Goal: Use online tool/utility: Utilize a website feature to perform a specific function

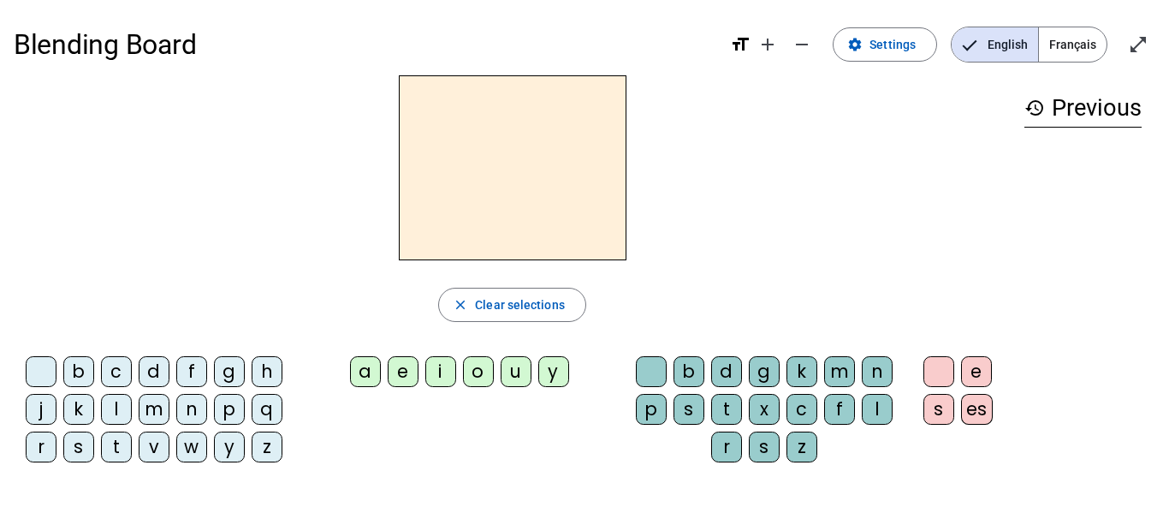
click at [153, 372] on div "d" at bounding box center [154, 371] width 31 height 31
click at [368, 372] on div "a" at bounding box center [365, 371] width 31 height 31
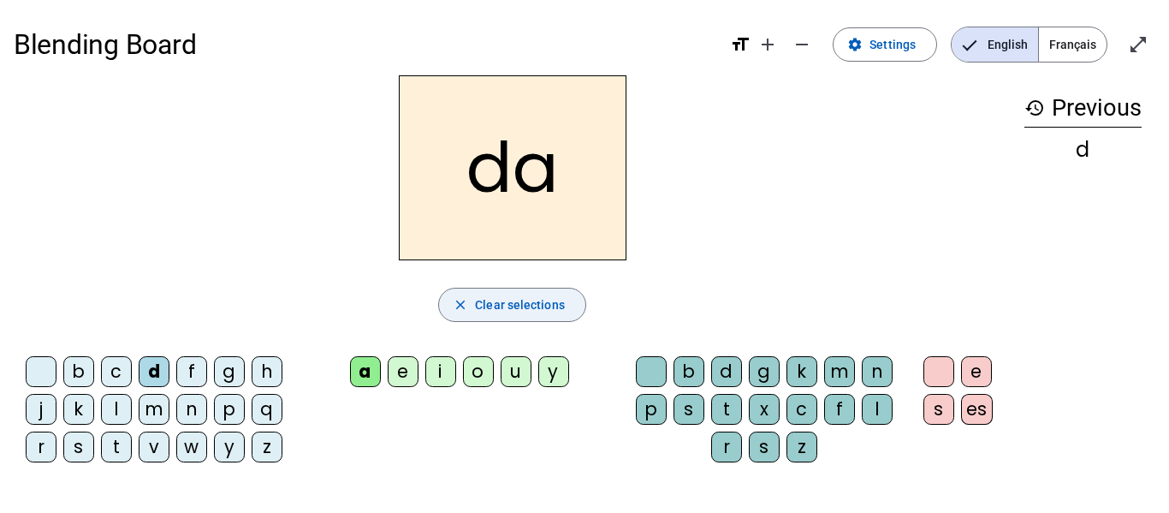
click at [530, 293] on span "button" at bounding box center [512, 304] width 146 height 41
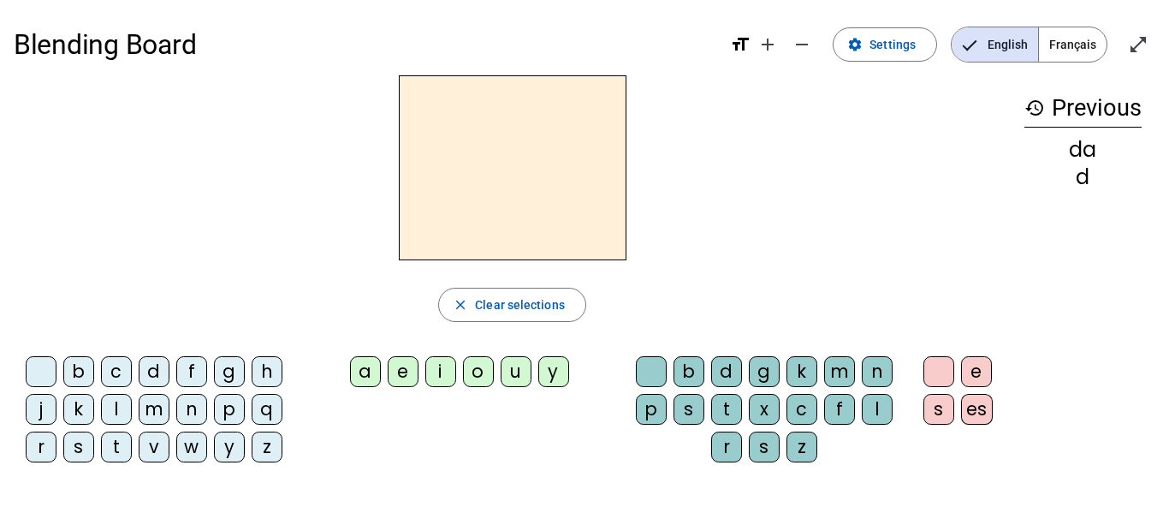
click at [125, 445] on div "t" at bounding box center [116, 446] width 31 height 31
click at [401, 376] on div "e" at bounding box center [403, 371] width 31 height 31
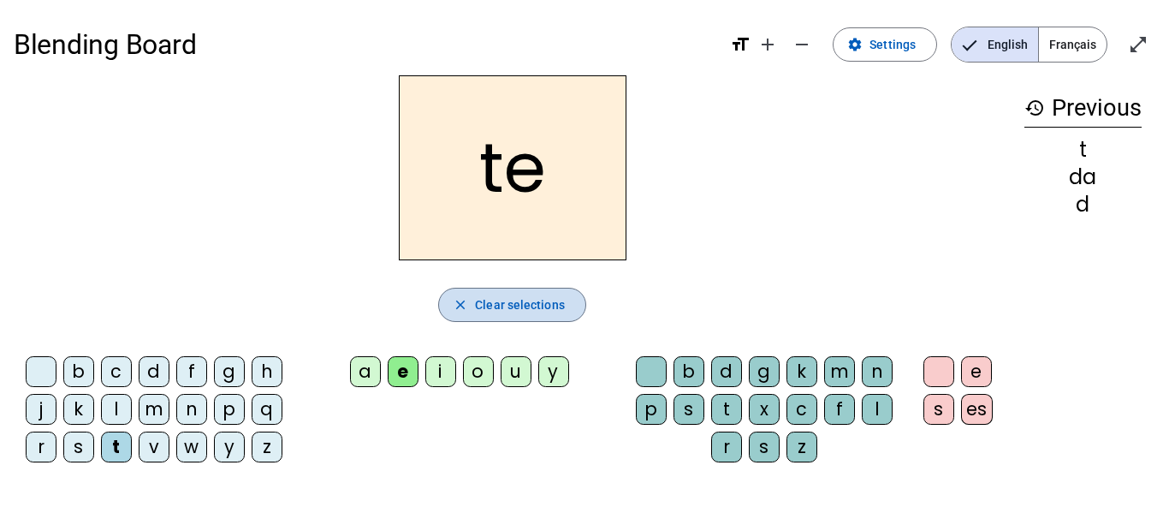
click at [511, 294] on span "Clear selections" at bounding box center [520, 304] width 90 height 21
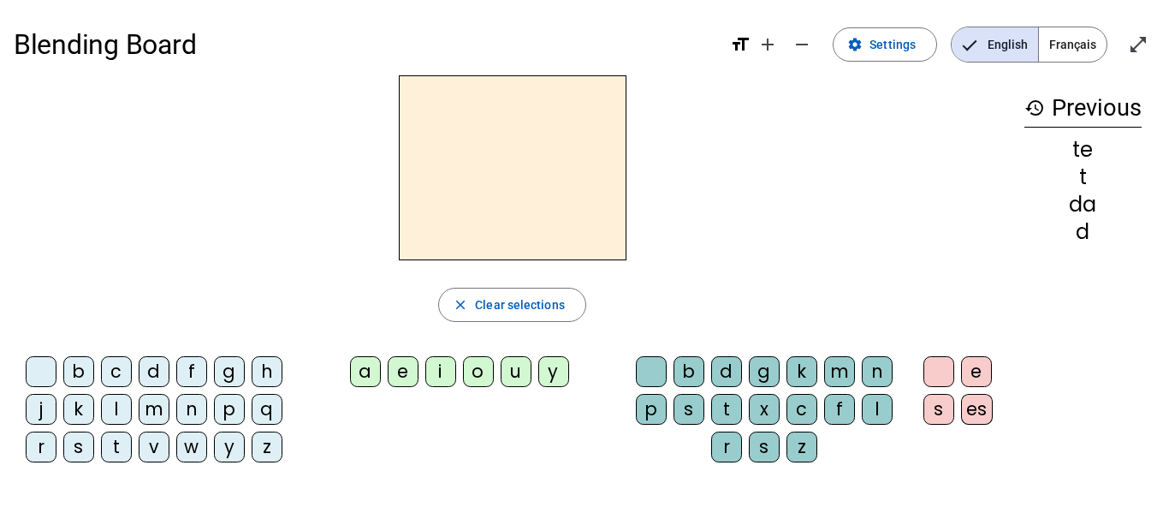
click at [119, 404] on div "l" at bounding box center [116, 409] width 31 height 31
click at [520, 369] on div "u" at bounding box center [516, 371] width 31 height 31
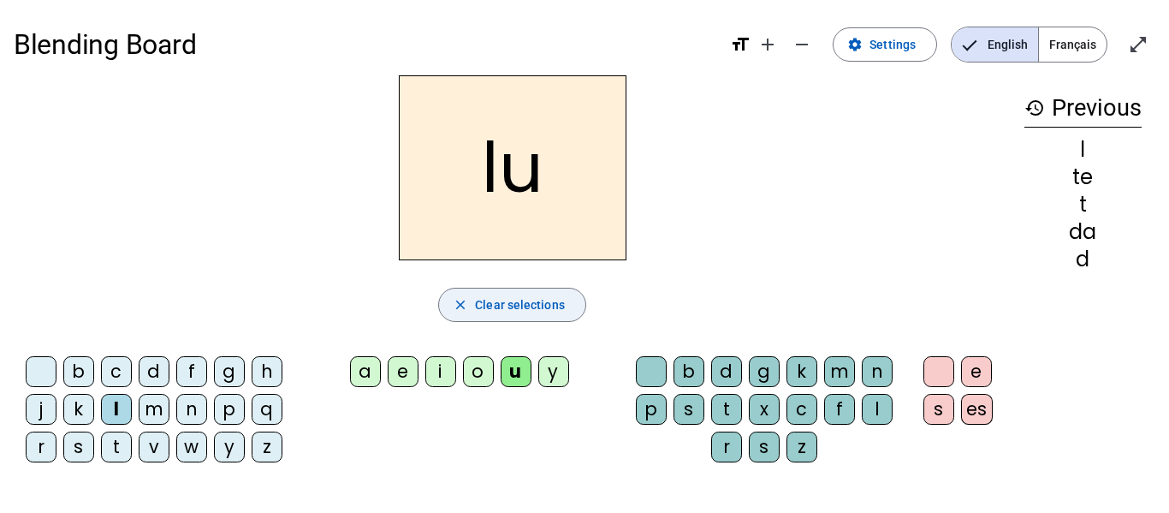
click at [522, 304] on span "Clear selections" at bounding box center [520, 304] width 90 height 21
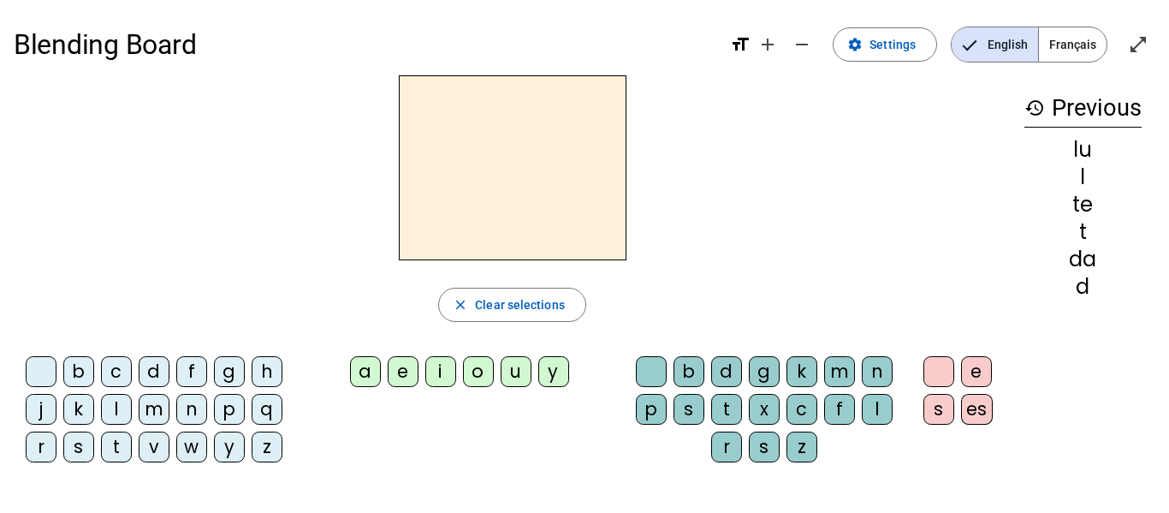
click at [112, 445] on div "t" at bounding box center [116, 446] width 31 height 31
click at [369, 369] on div "a" at bounding box center [365, 371] width 31 height 31
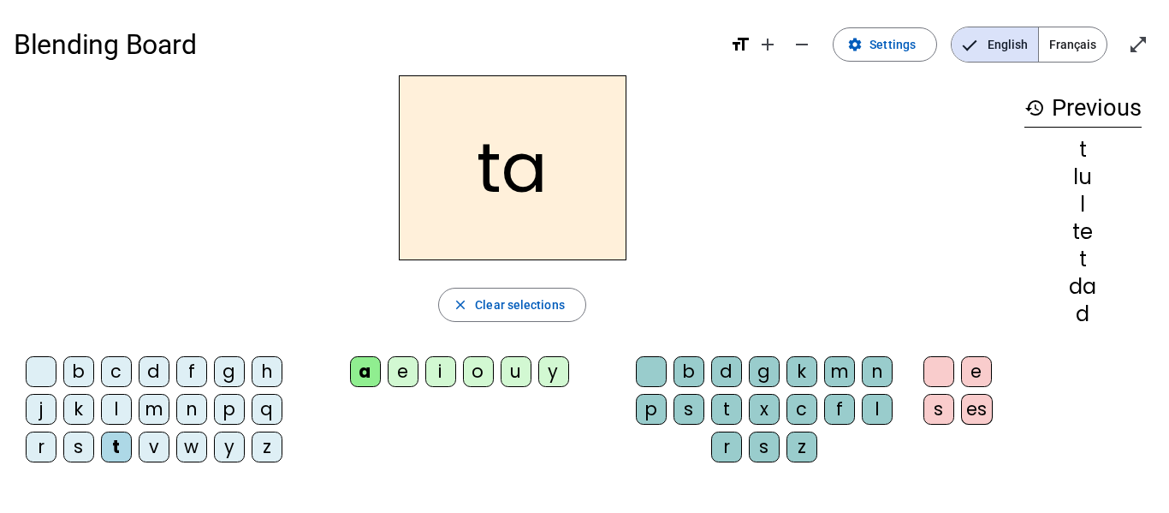
click at [878, 413] on div "l" at bounding box center [877, 409] width 31 height 31
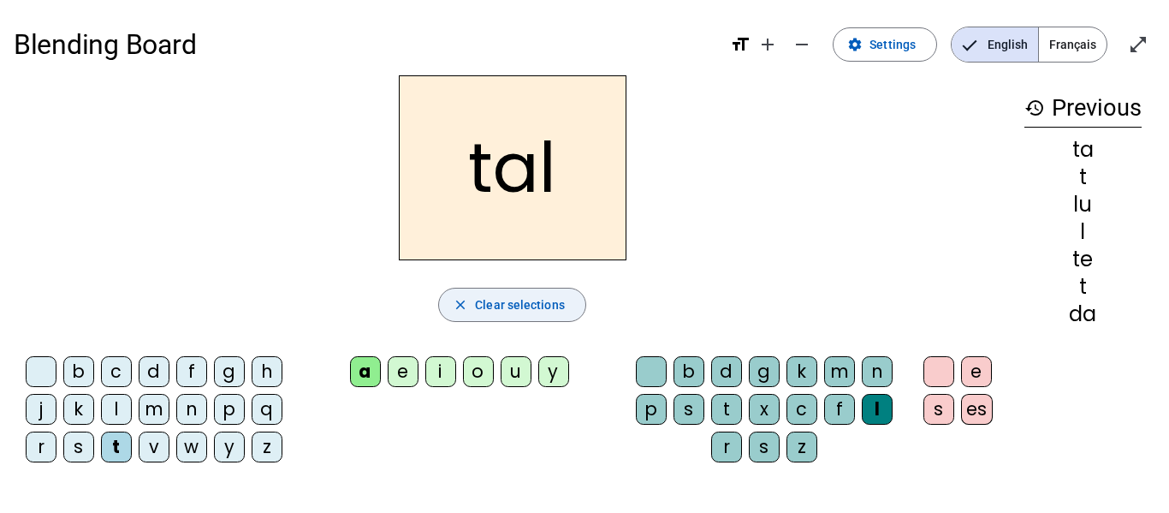
click at [496, 299] on span "Clear selections" at bounding box center [520, 304] width 90 height 21
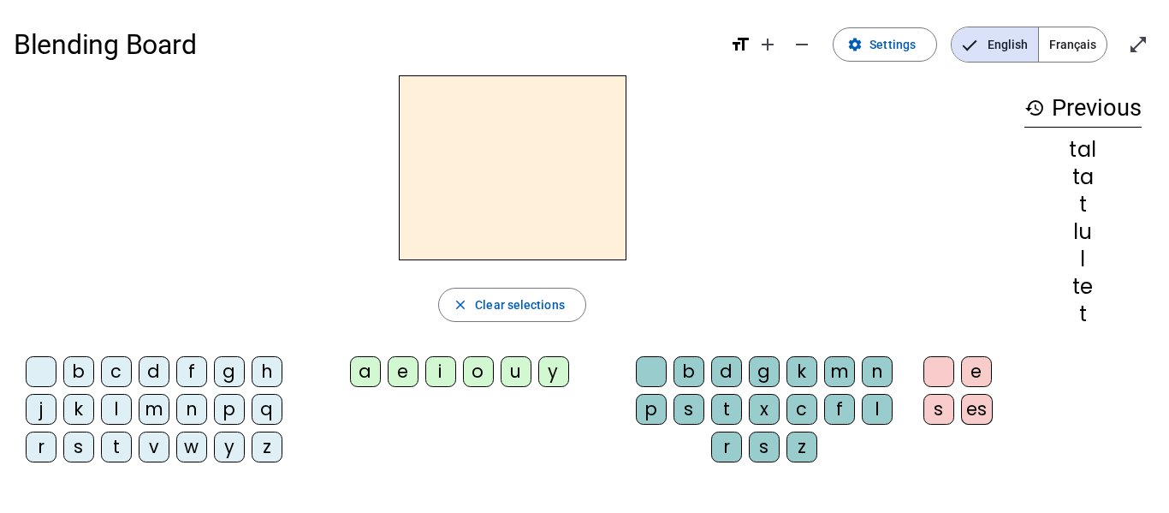
click at [158, 372] on div "d" at bounding box center [154, 371] width 31 height 31
click at [509, 369] on div "u" at bounding box center [516, 371] width 31 height 31
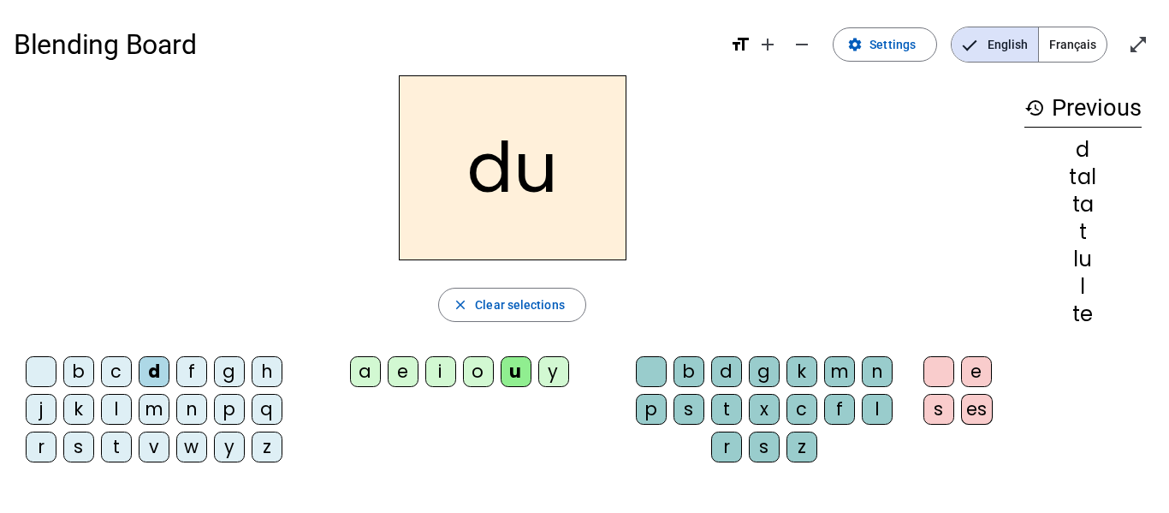
click at [868, 406] on div "l" at bounding box center [877, 409] width 31 height 31
